Goal: Information Seeking & Learning: Learn about a topic

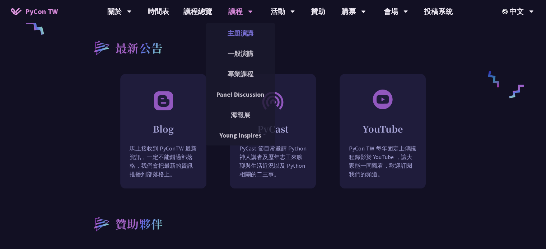
click at [241, 31] on link "主題演講" at bounding box center [240, 33] width 69 height 17
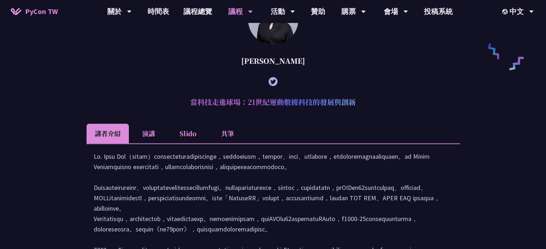
scroll to position [563, 0]
click at [179, 144] on li "Slido" at bounding box center [187, 134] width 39 height 20
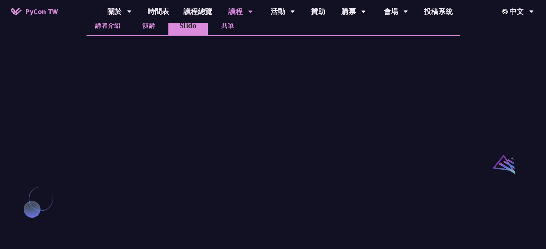
scroll to position [669, 0]
click at [229, 34] on li "共筆" at bounding box center [227, 28] width 39 height 20
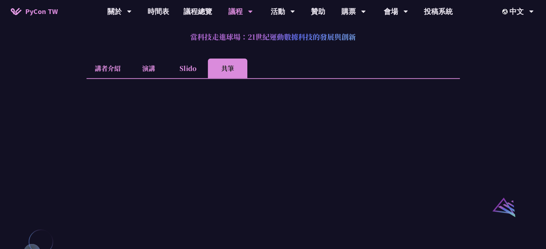
scroll to position [629, 0]
click at [142, 78] on li "演講" at bounding box center [148, 68] width 39 height 20
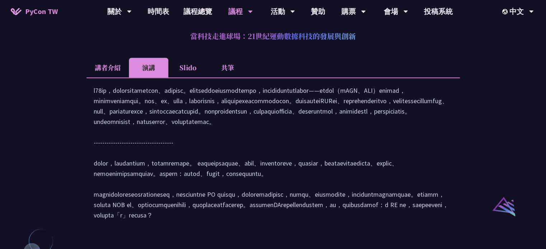
click at [230, 76] on li "共筆" at bounding box center [227, 68] width 39 height 20
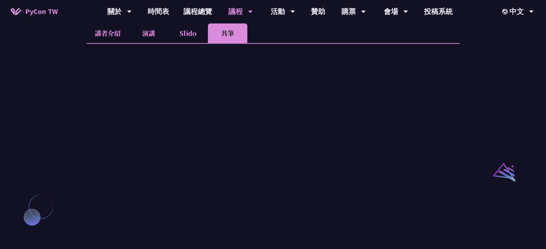
scroll to position [663, 0]
click at [145, 39] on li "演講" at bounding box center [148, 34] width 39 height 20
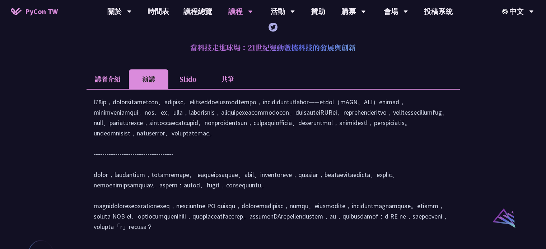
scroll to position [607, 0]
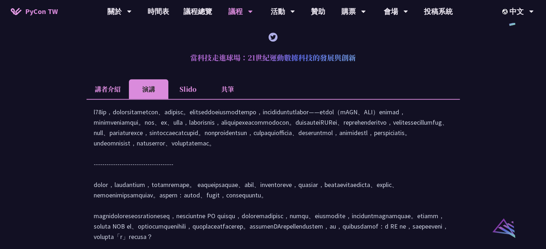
click at [186, 95] on li "Slido" at bounding box center [187, 89] width 39 height 20
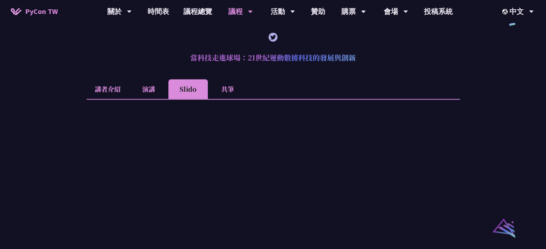
click at [221, 96] on li "共筆" at bounding box center [227, 89] width 39 height 20
